Goal: Task Accomplishment & Management: Manage account settings

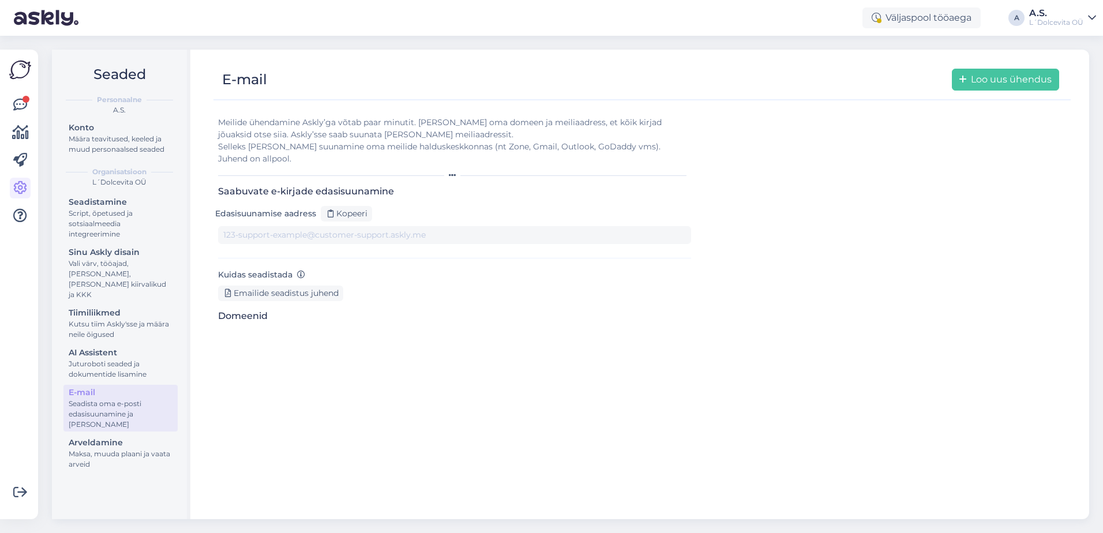
type input "[DOMAIN_NAME][EMAIL_ADDRESS][DOMAIN_NAME]"
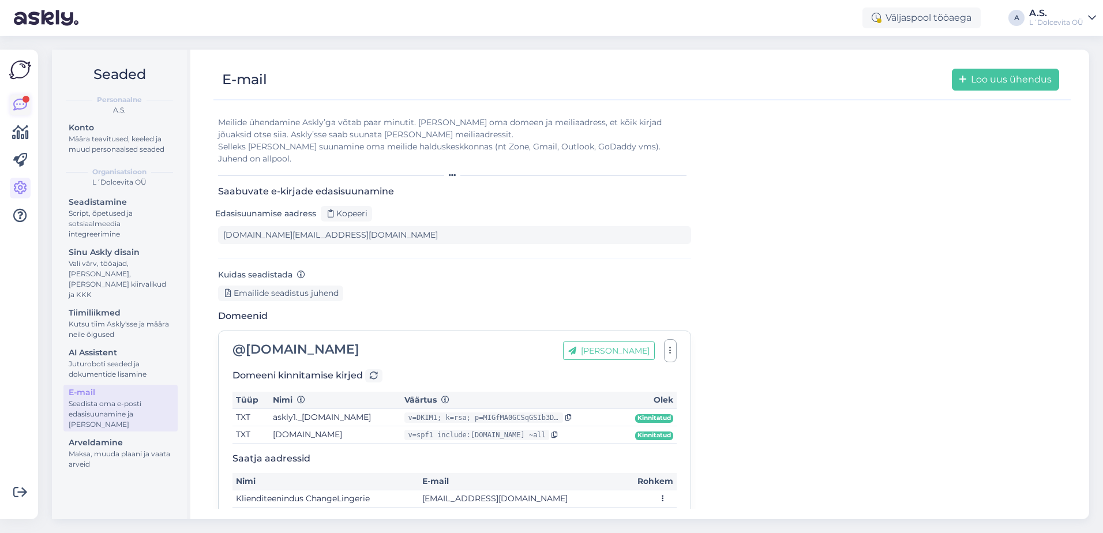
click at [18, 104] on icon at bounding box center [20, 105] width 14 height 14
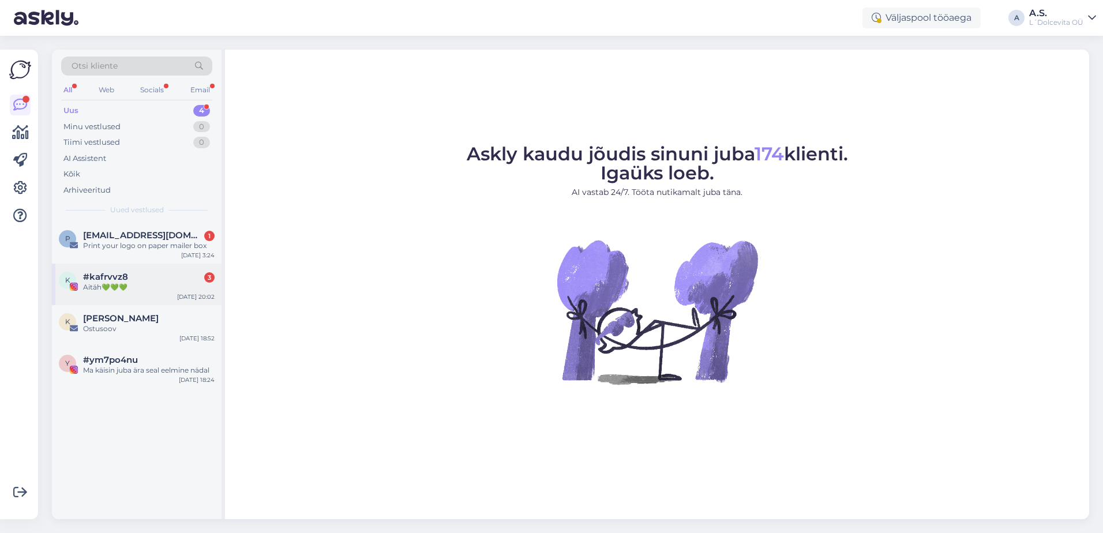
click at [129, 289] on div "Aitäh💚💚💚" at bounding box center [149, 287] width 132 height 10
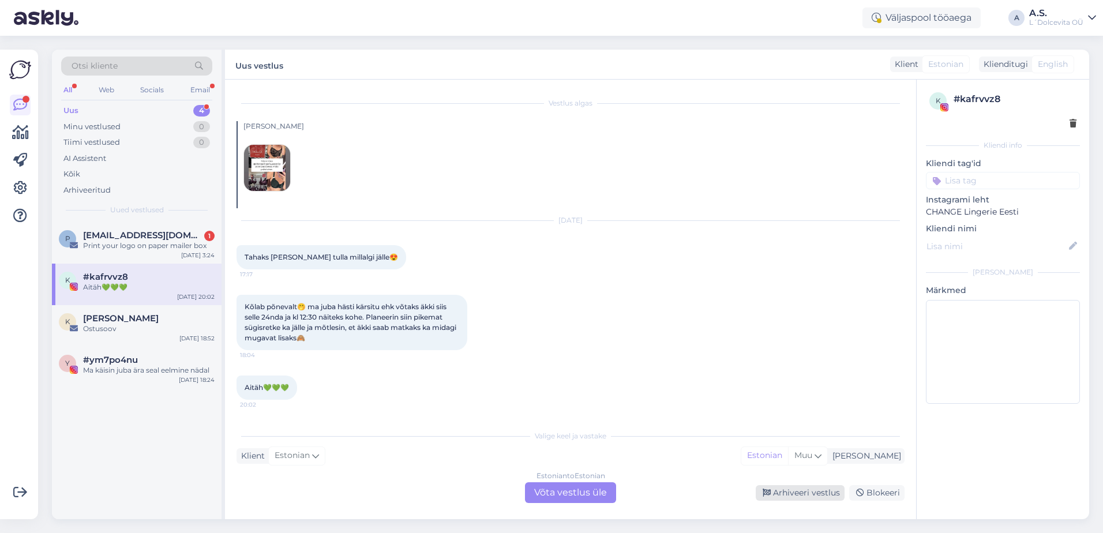
click at [798, 494] on div "Arhiveeri vestlus" at bounding box center [800, 493] width 89 height 16
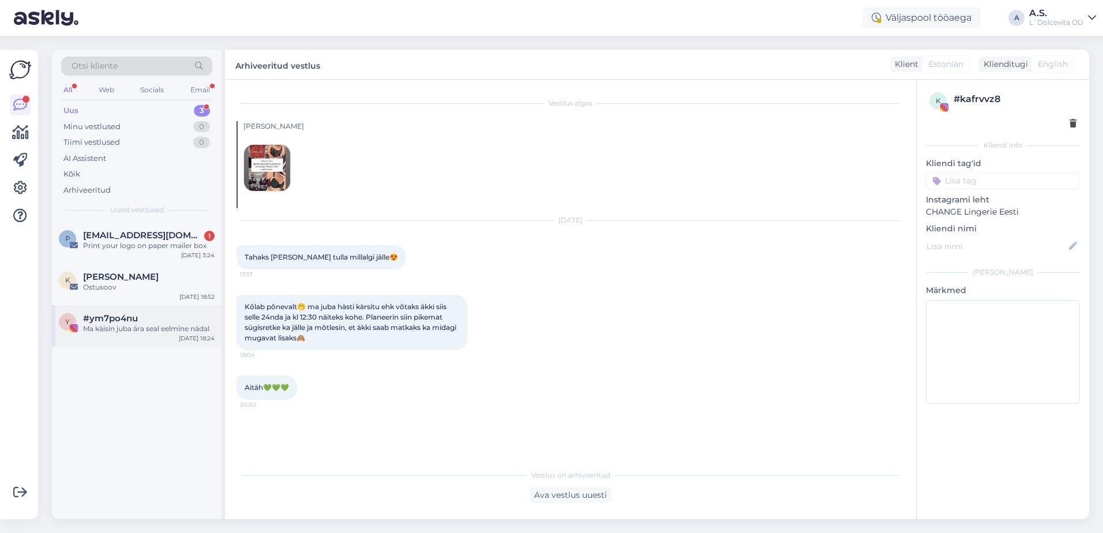
click at [153, 343] on div "y #ym7po4nu Ma käisin juba ära seal eelmine nädal [DATE] 18:24" at bounding box center [137, 326] width 170 height 42
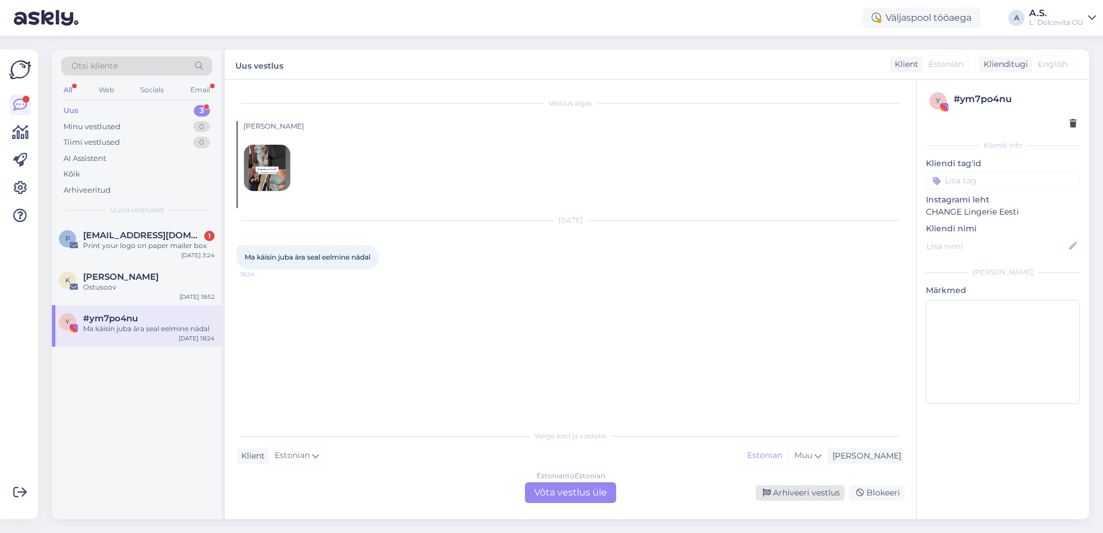
click at [813, 491] on div "Arhiveeri vestlus" at bounding box center [800, 493] width 89 height 16
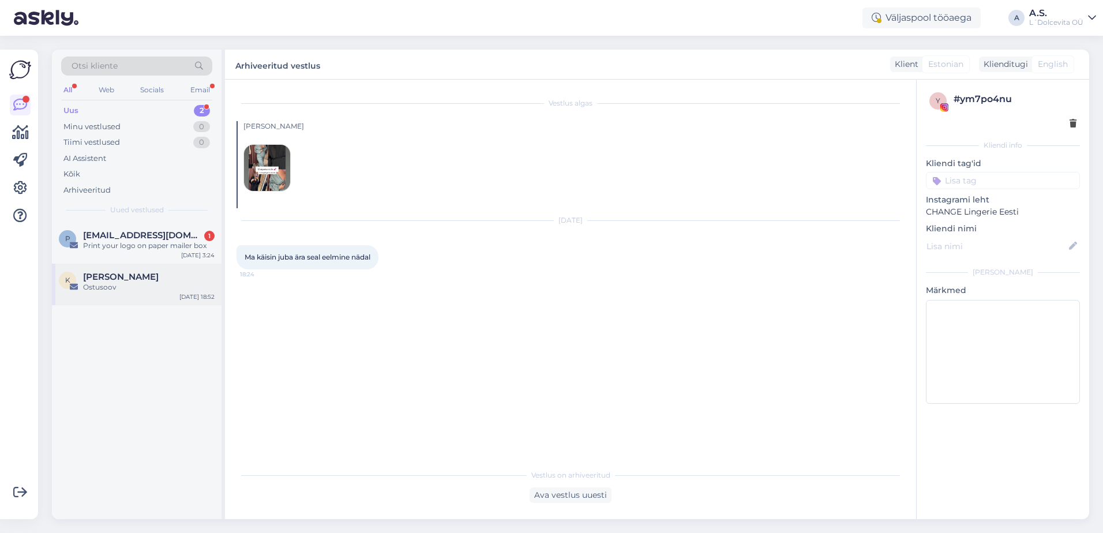
click at [148, 286] on div "Ostusoov" at bounding box center [149, 287] width 132 height 10
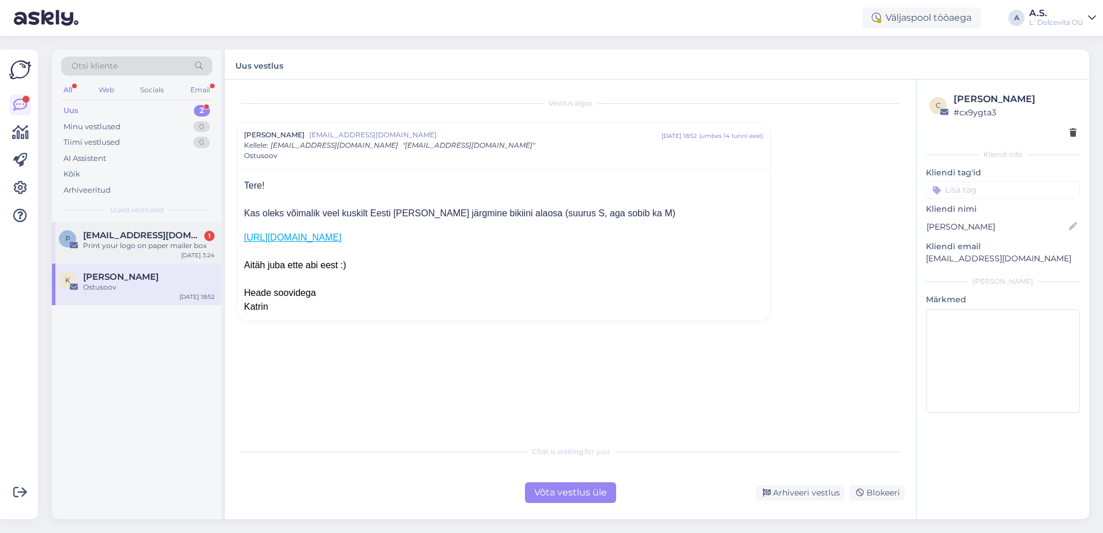
click at [152, 255] on div "p [EMAIL_ADDRESS][DOMAIN_NAME] 1 Print your logo on paper mailer box [DATE] 3:24" at bounding box center [137, 243] width 170 height 42
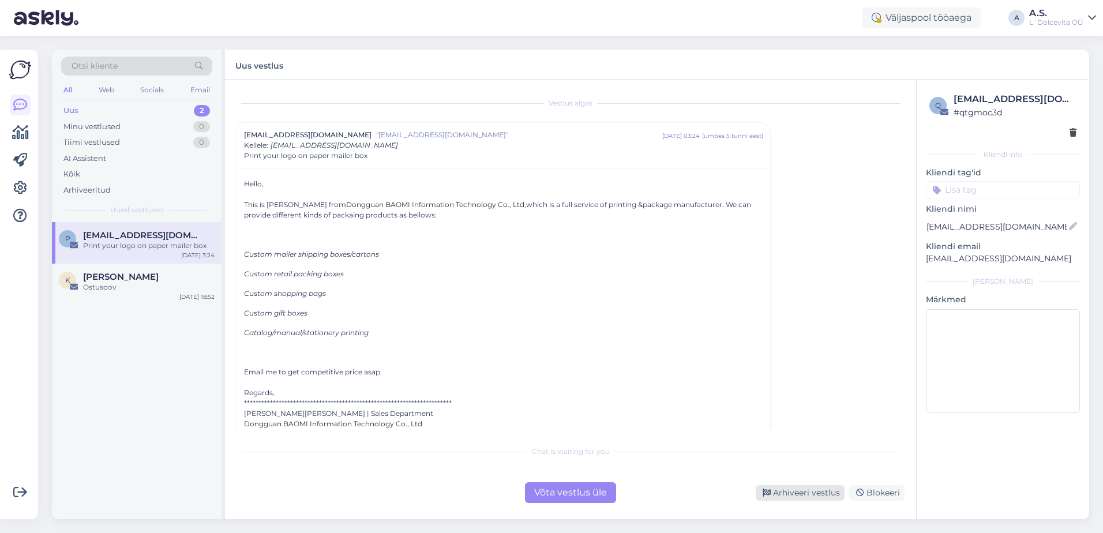
click at [832, 490] on div "Arhiveeri vestlus" at bounding box center [800, 493] width 89 height 16
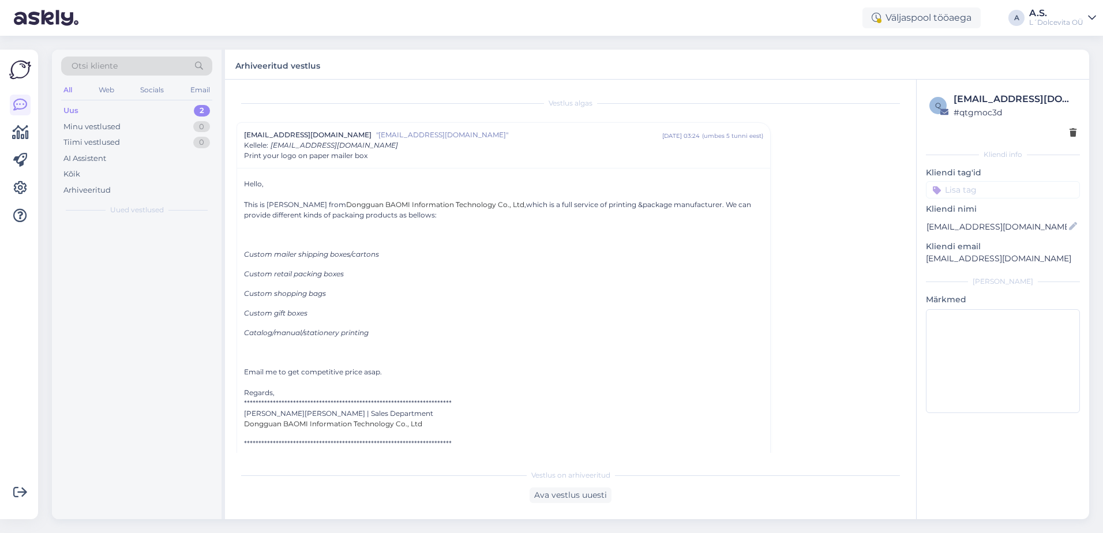
scroll to position [31, 0]
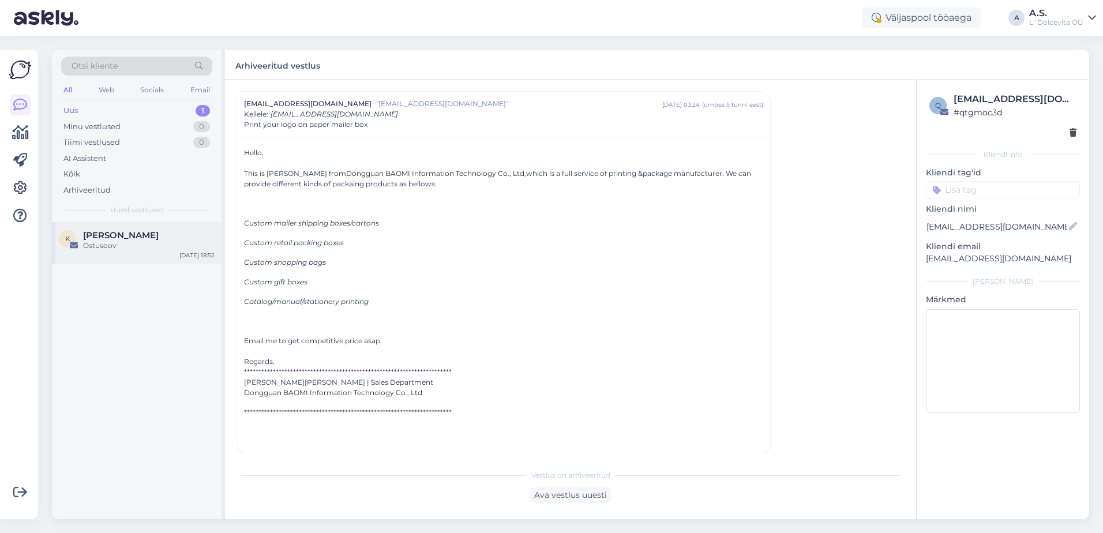
click at [137, 249] on div "Ostusoov" at bounding box center [149, 246] width 132 height 10
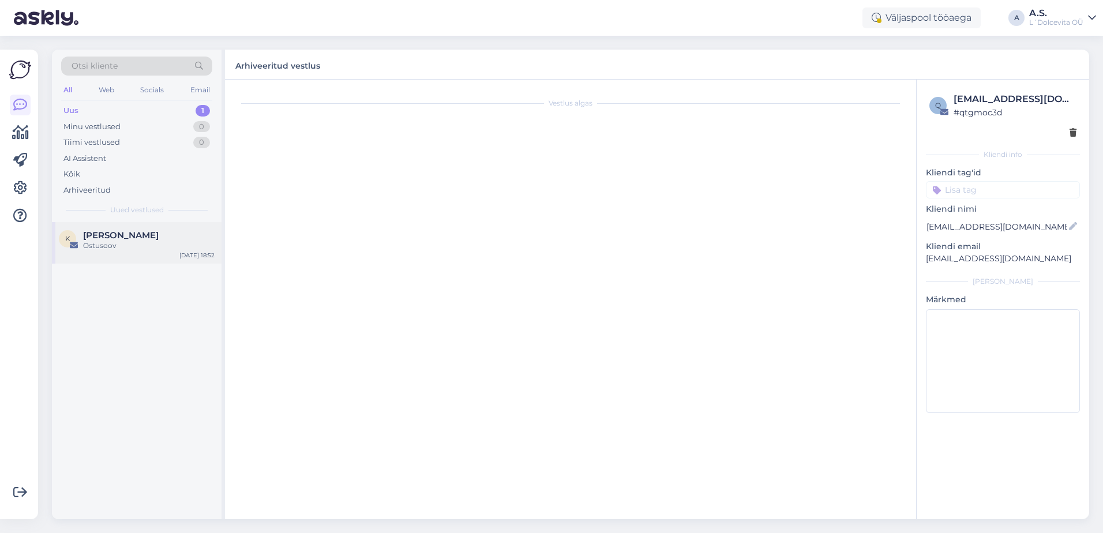
scroll to position [0, 0]
